Goal: Navigation & Orientation: Find specific page/section

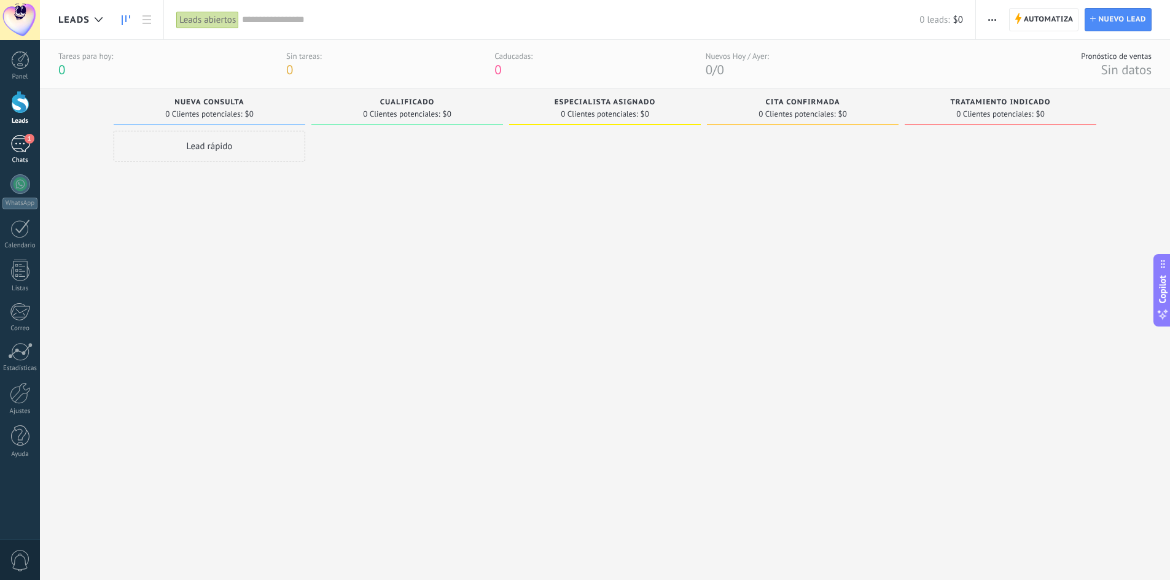
click at [16, 144] on div "1" at bounding box center [20, 144] width 20 height 18
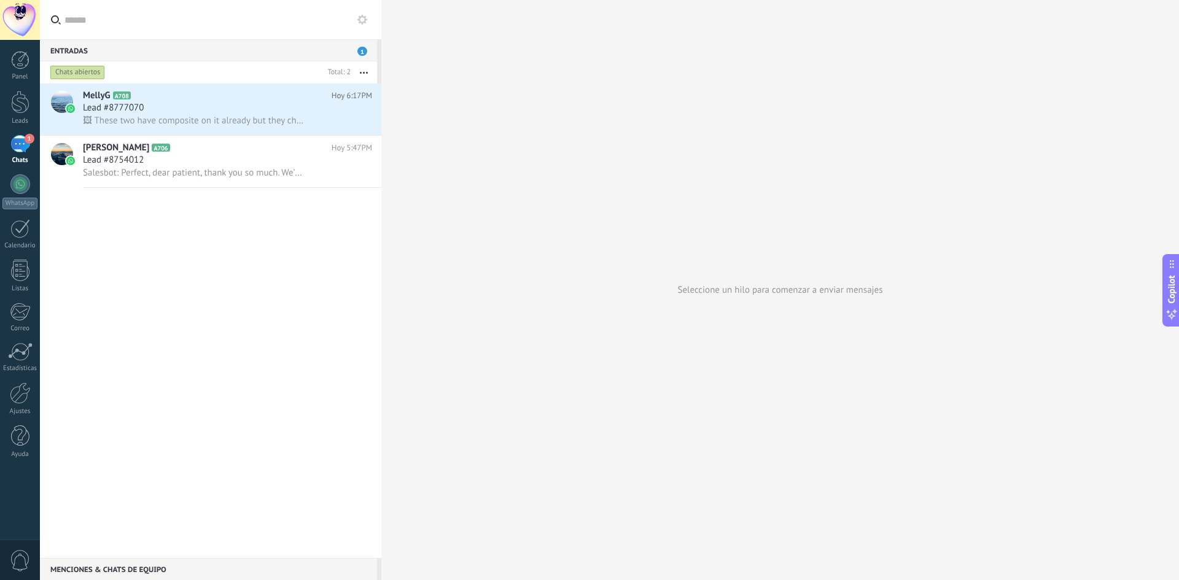
click at [369, 50] on div "Entradas 1" at bounding box center [208, 50] width 337 height 22
click at [361, 48] on span "1" at bounding box center [362, 51] width 10 height 9
click at [26, 68] on div at bounding box center [20, 60] width 18 height 18
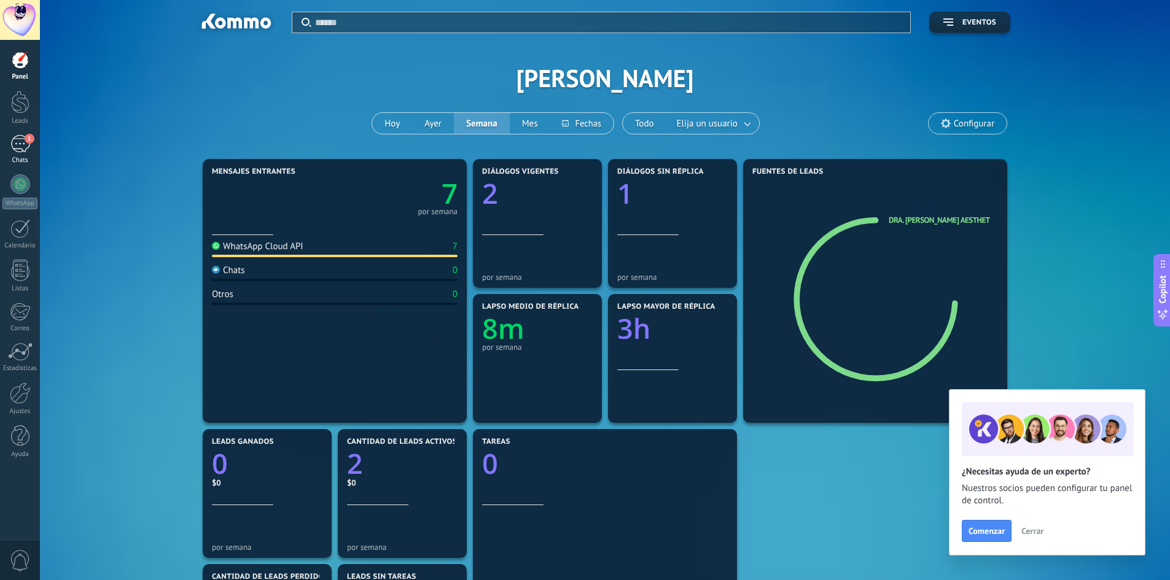
click at [22, 140] on div "1" at bounding box center [20, 144] width 20 height 18
